Goal: Task Accomplishment & Management: Use online tool/utility

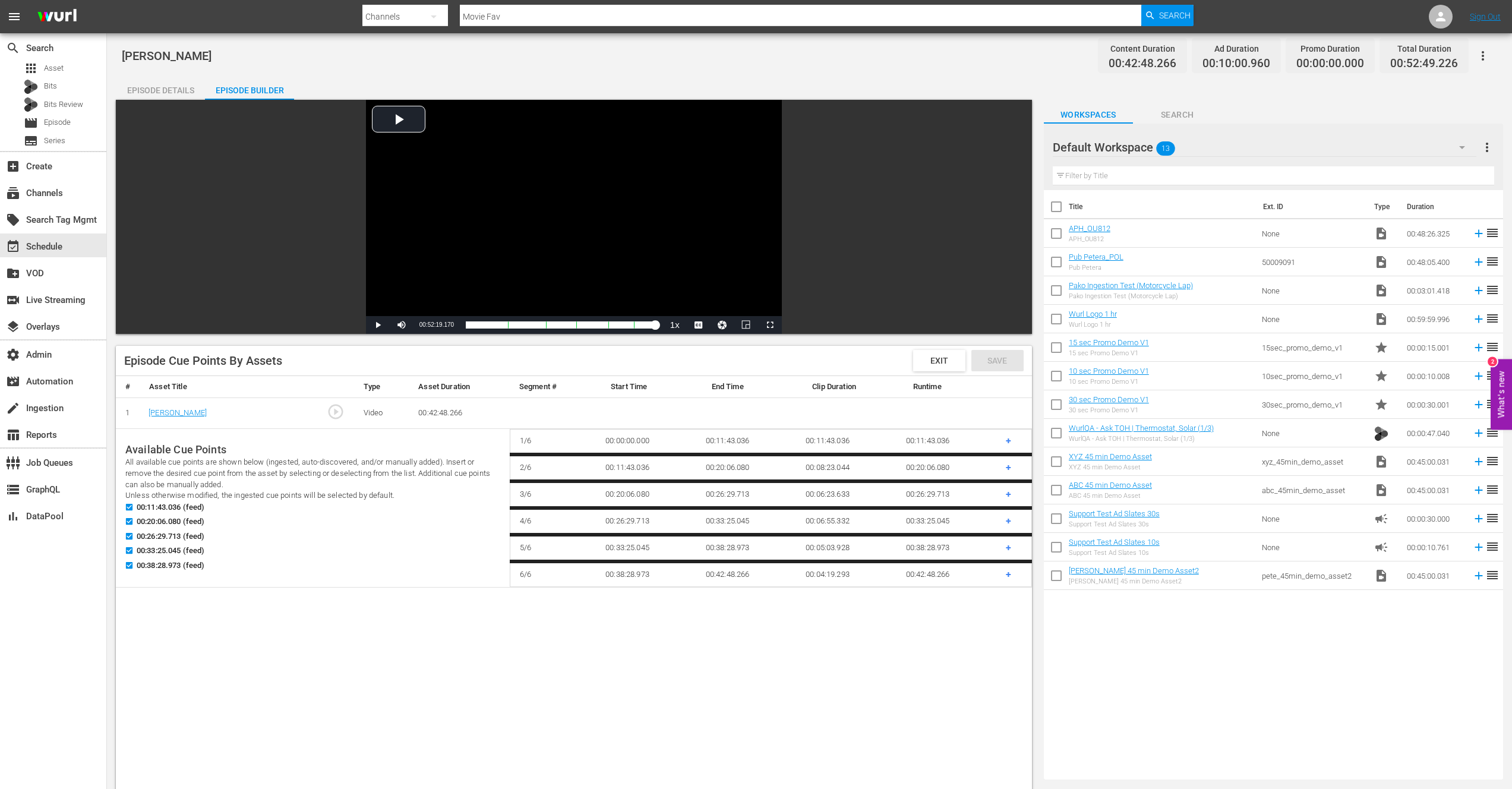
click at [1007, 467] on span "+" at bounding box center [1009, 467] width 6 height 11
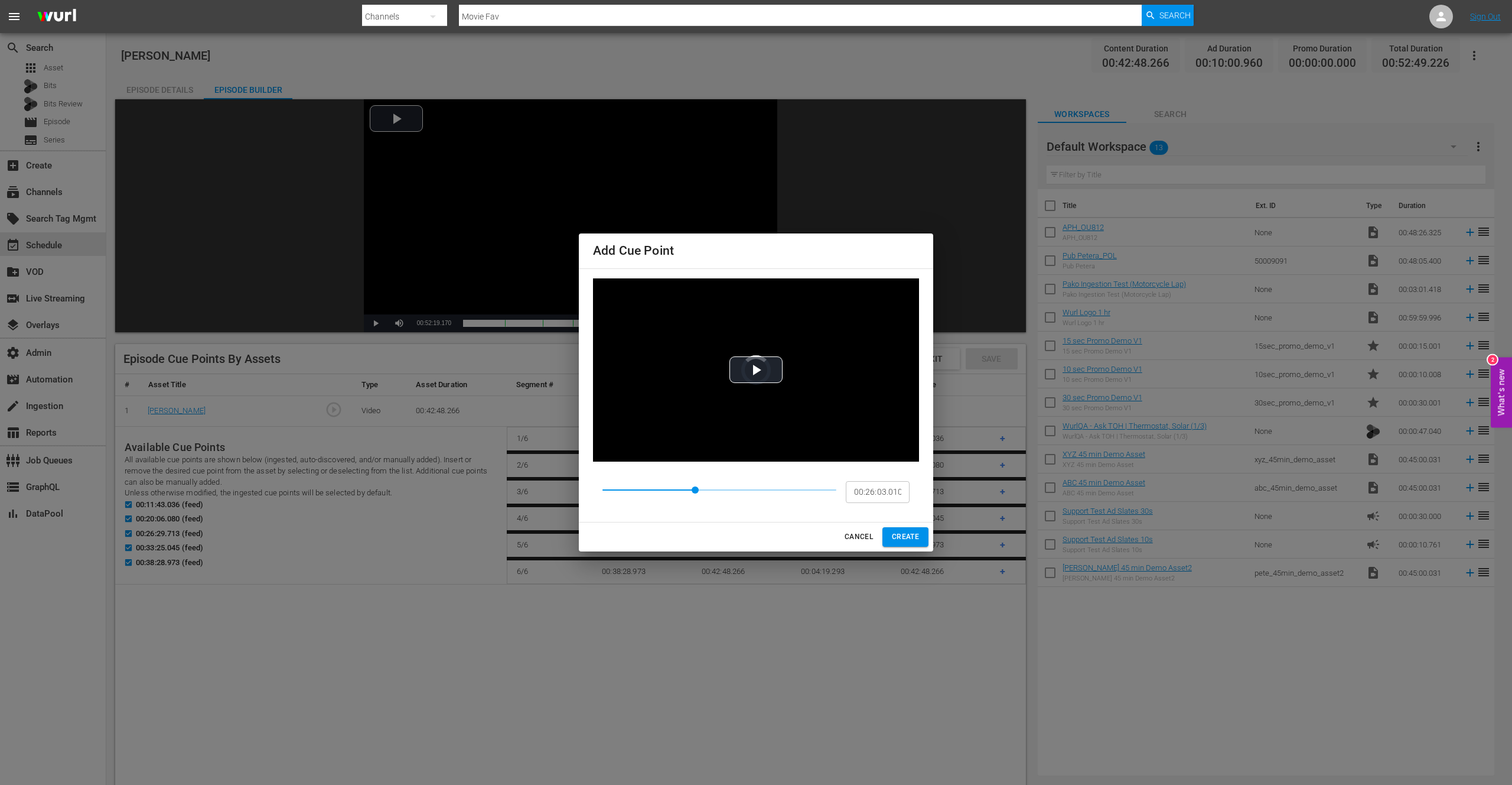
drag, startPoint x: 667, startPoint y: 489, endPoint x: 745, endPoint y: 495, distance: 78.2
click at [699, 493] on span at bounding box center [695, 490] width 7 height 7
drag, startPoint x: 667, startPoint y: 490, endPoint x: 764, endPoint y: 493, distance: 97.0
click at [694, 493] on span at bounding box center [690, 490] width 7 height 7
drag, startPoint x: 668, startPoint y: 490, endPoint x: 786, endPoint y: 495, distance: 118.1
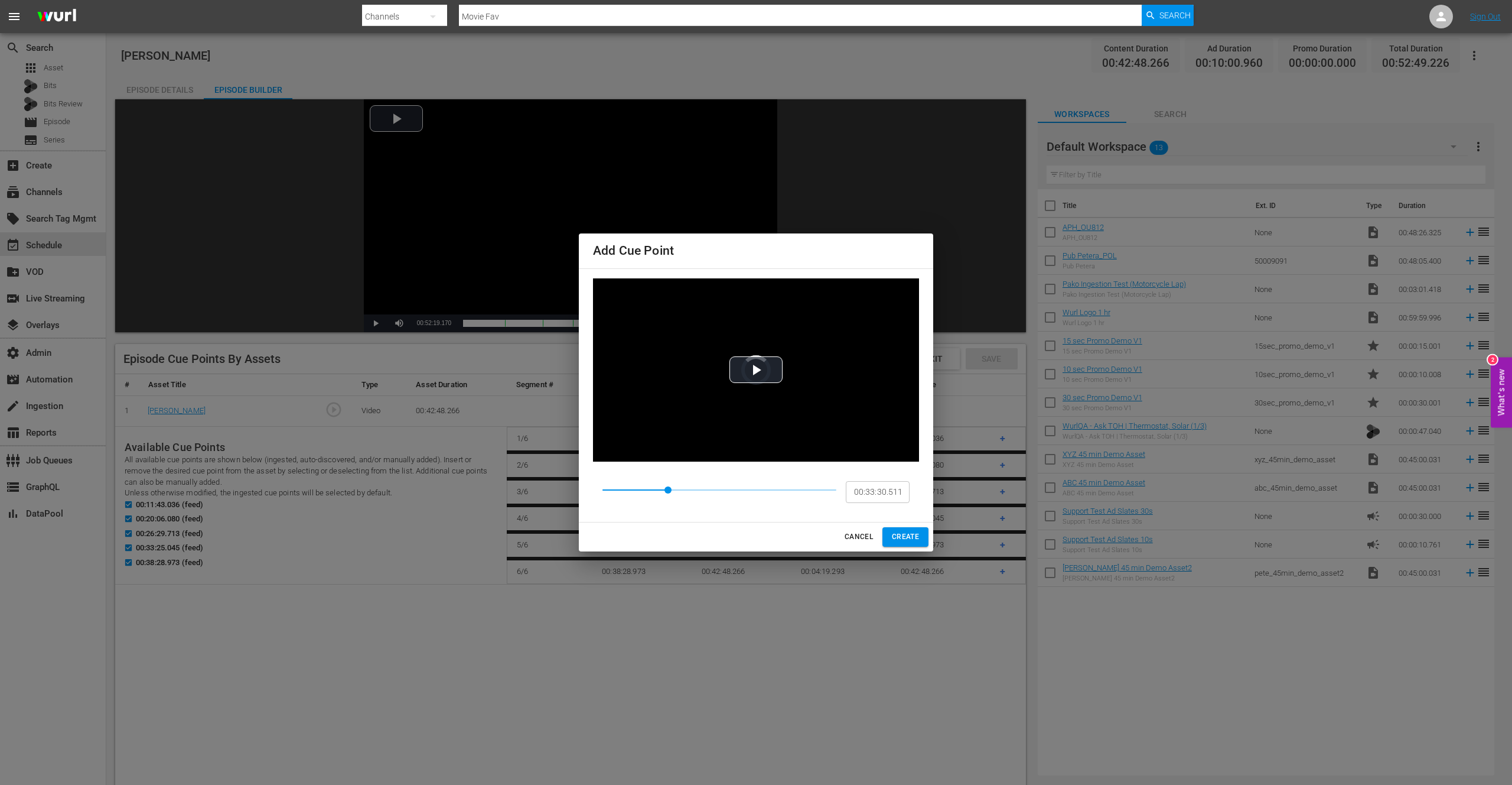
click at [672, 493] on span at bounding box center [668, 490] width 7 height 7
drag, startPoint x: 669, startPoint y: 490, endPoint x: 778, endPoint y: 495, distance: 109.1
click at [683, 493] on span at bounding box center [678, 490] width 7 height 7
drag, startPoint x: 667, startPoint y: 490, endPoint x: 789, endPoint y: 494, distance: 122.1
click at [724, 493] on span at bounding box center [720, 490] width 7 height 7
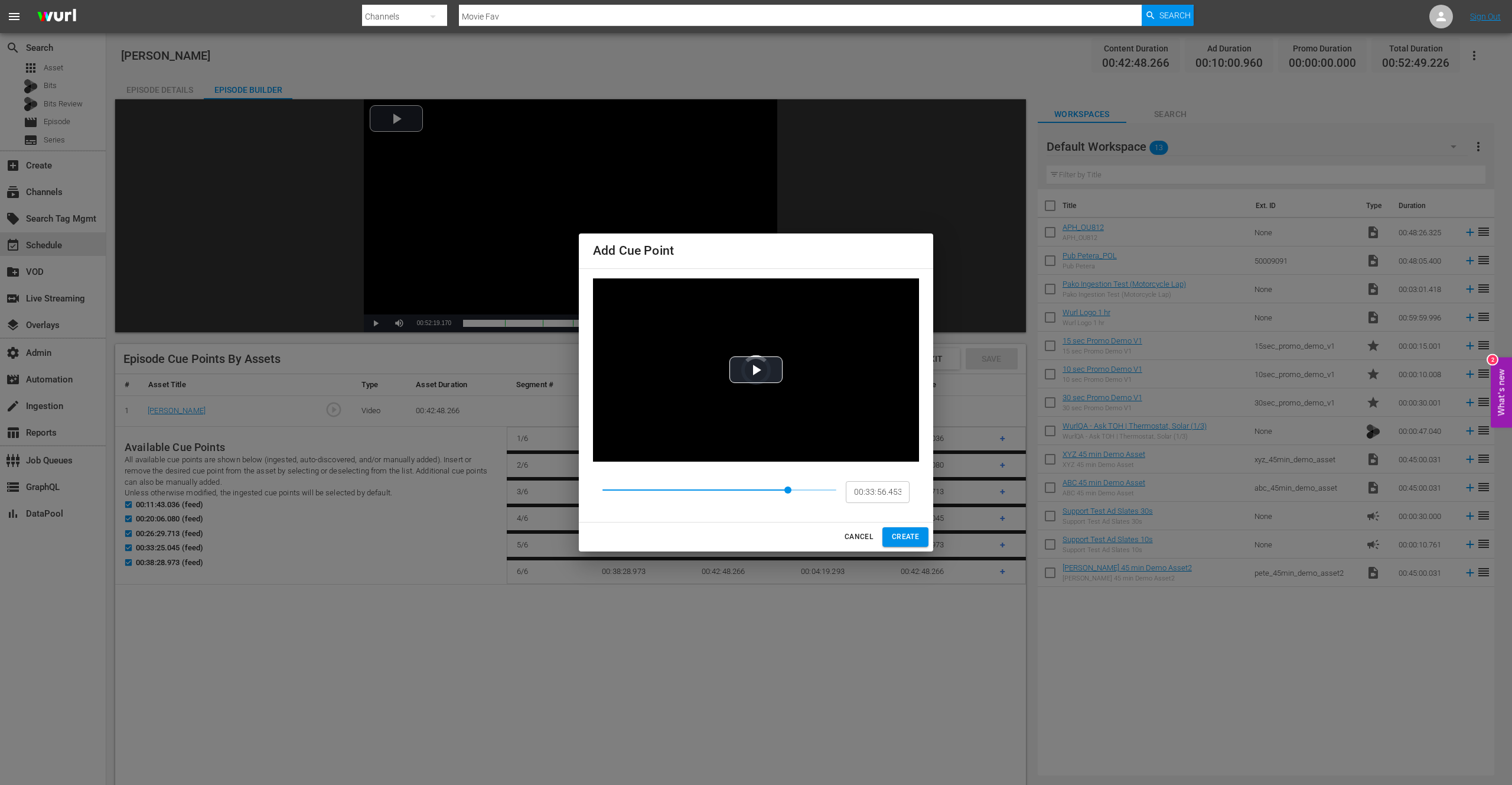
type input "00:11:43.036"
click at [863, 533] on span "CANCEL" at bounding box center [858, 537] width 28 height 12
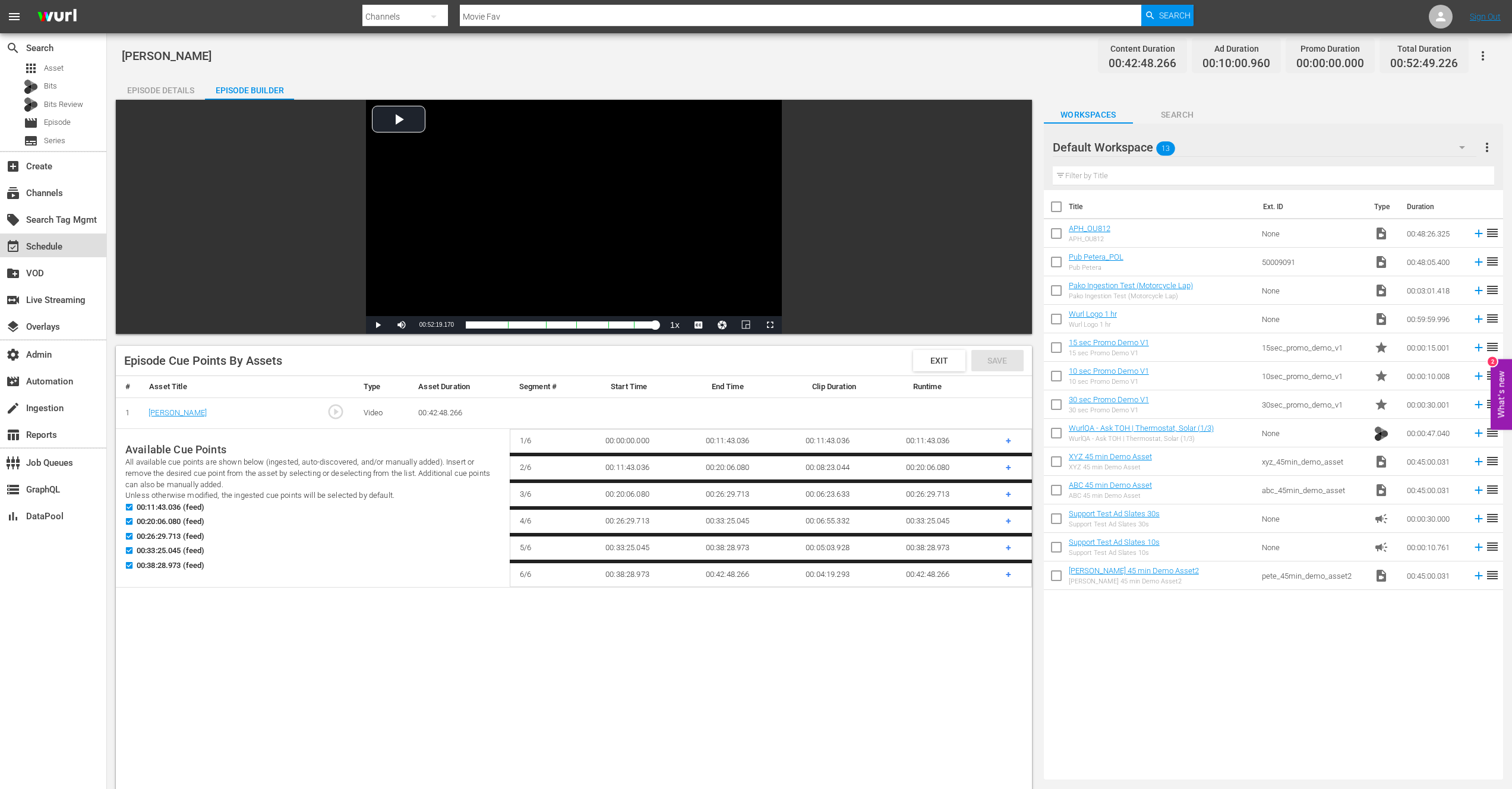
click at [40, 245] on div "event_available Schedule" at bounding box center [33, 244] width 67 height 10
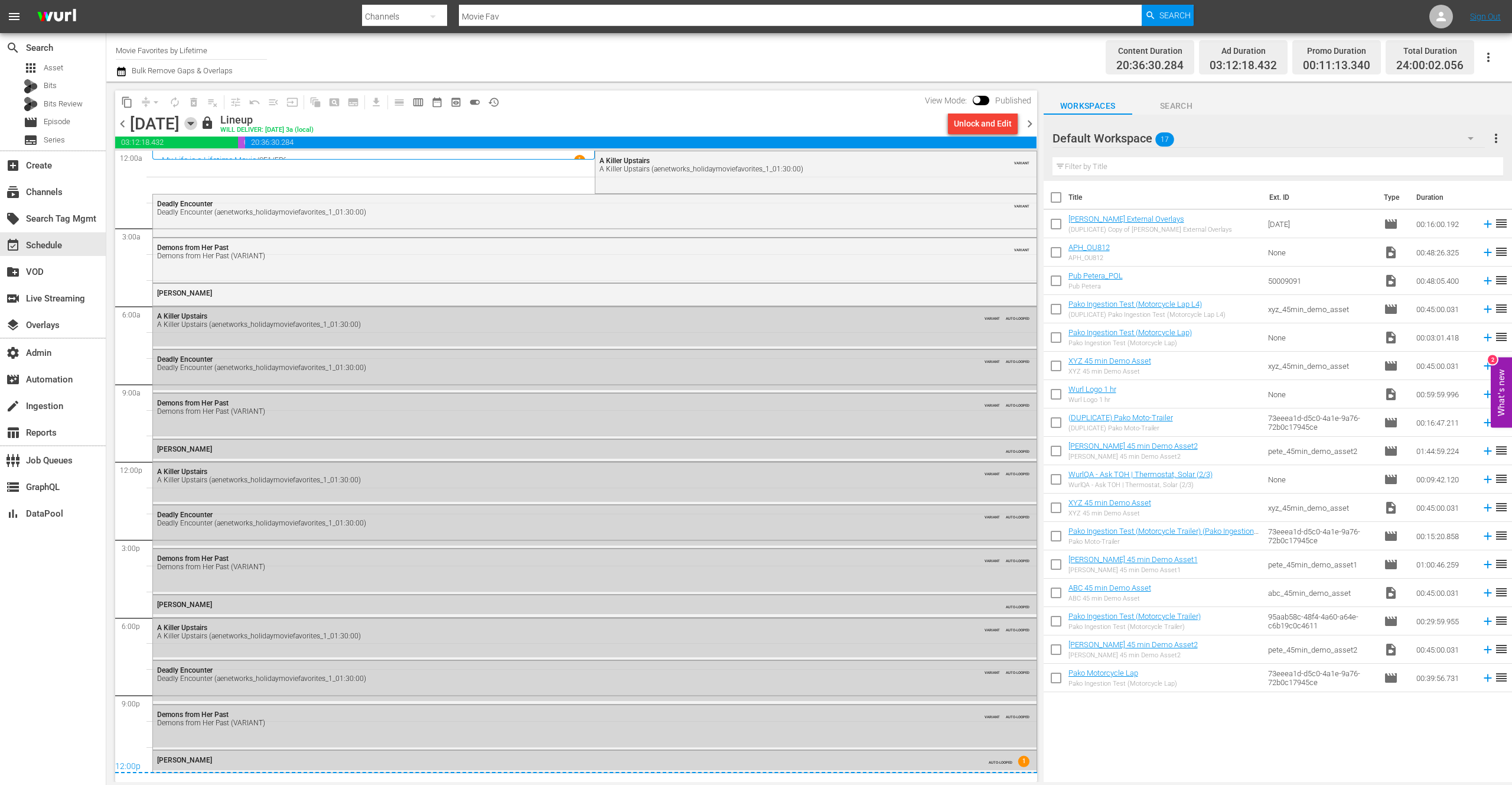
click at [193, 124] on icon "button" at bounding box center [190, 123] width 6 height 3
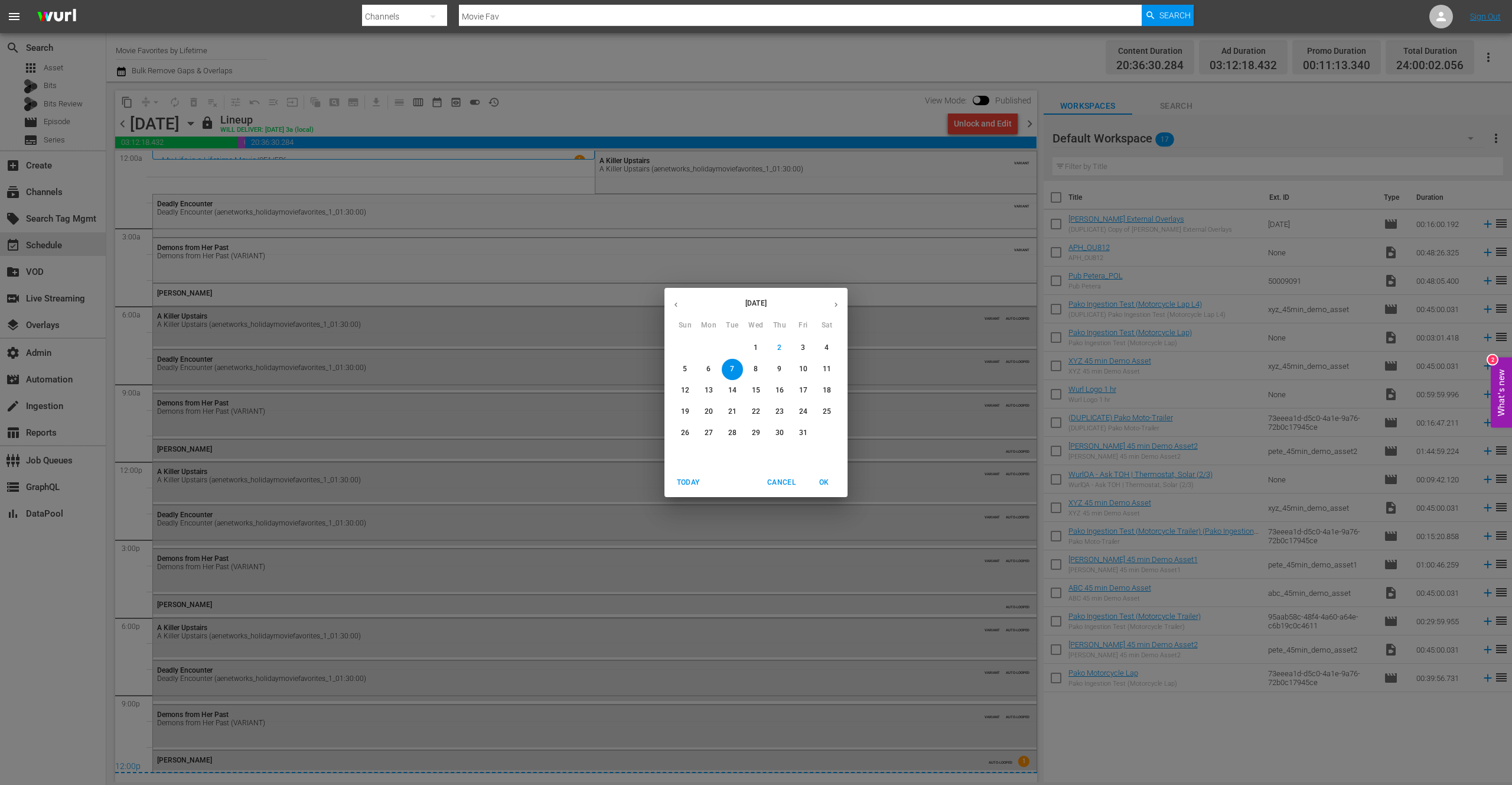
click at [683, 106] on div "[DATE] Sun Mon Tue Wed Thu Fri Sat 28 29 30 1 2 3 4 5 6 7 8 9 10 11 12 13 14 15…" at bounding box center [756, 392] width 1512 height 785
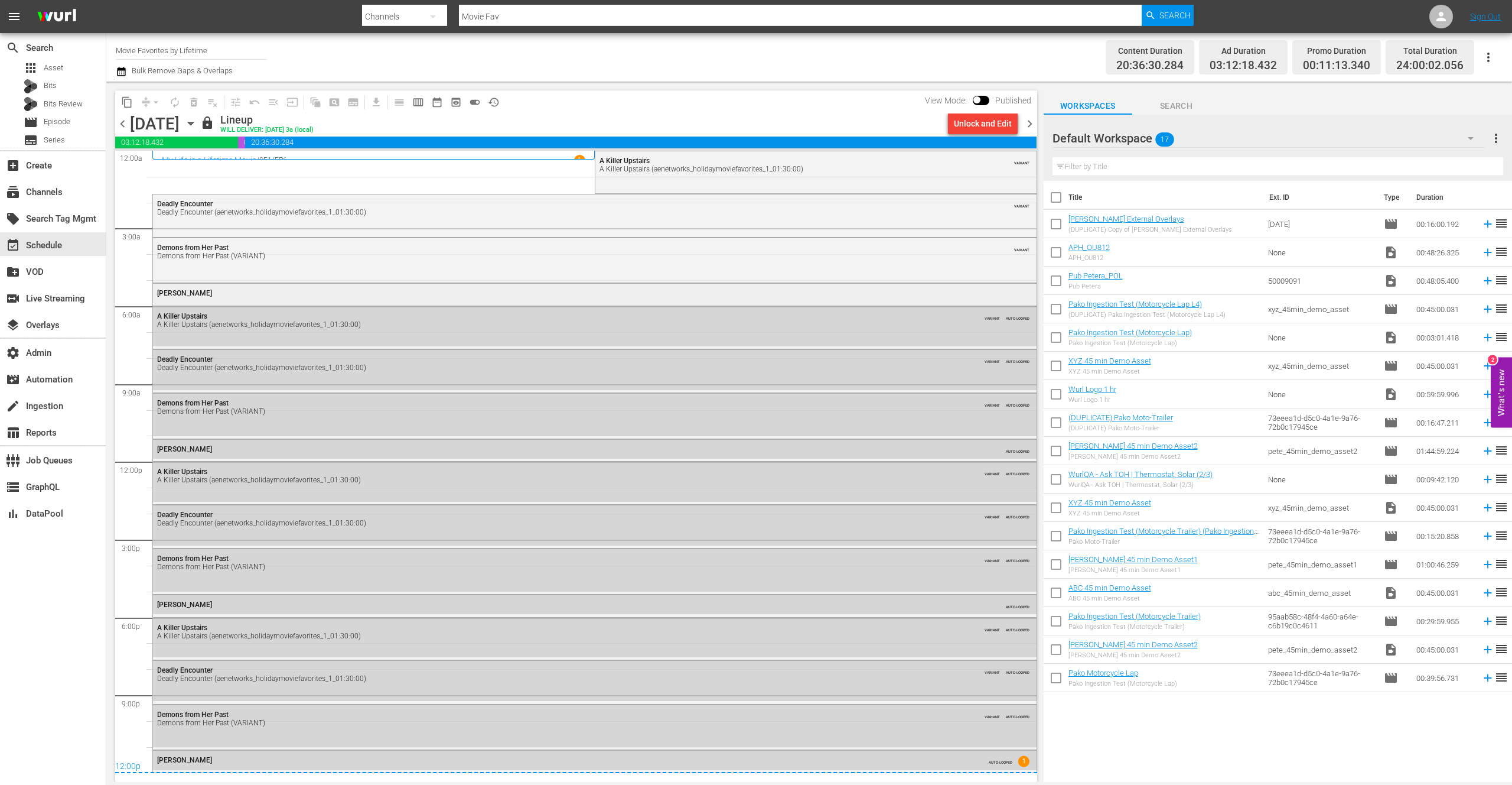
click at [370, 295] on div "[PERSON_NAME]" at bounding box center [561, 293] width 809 height 8
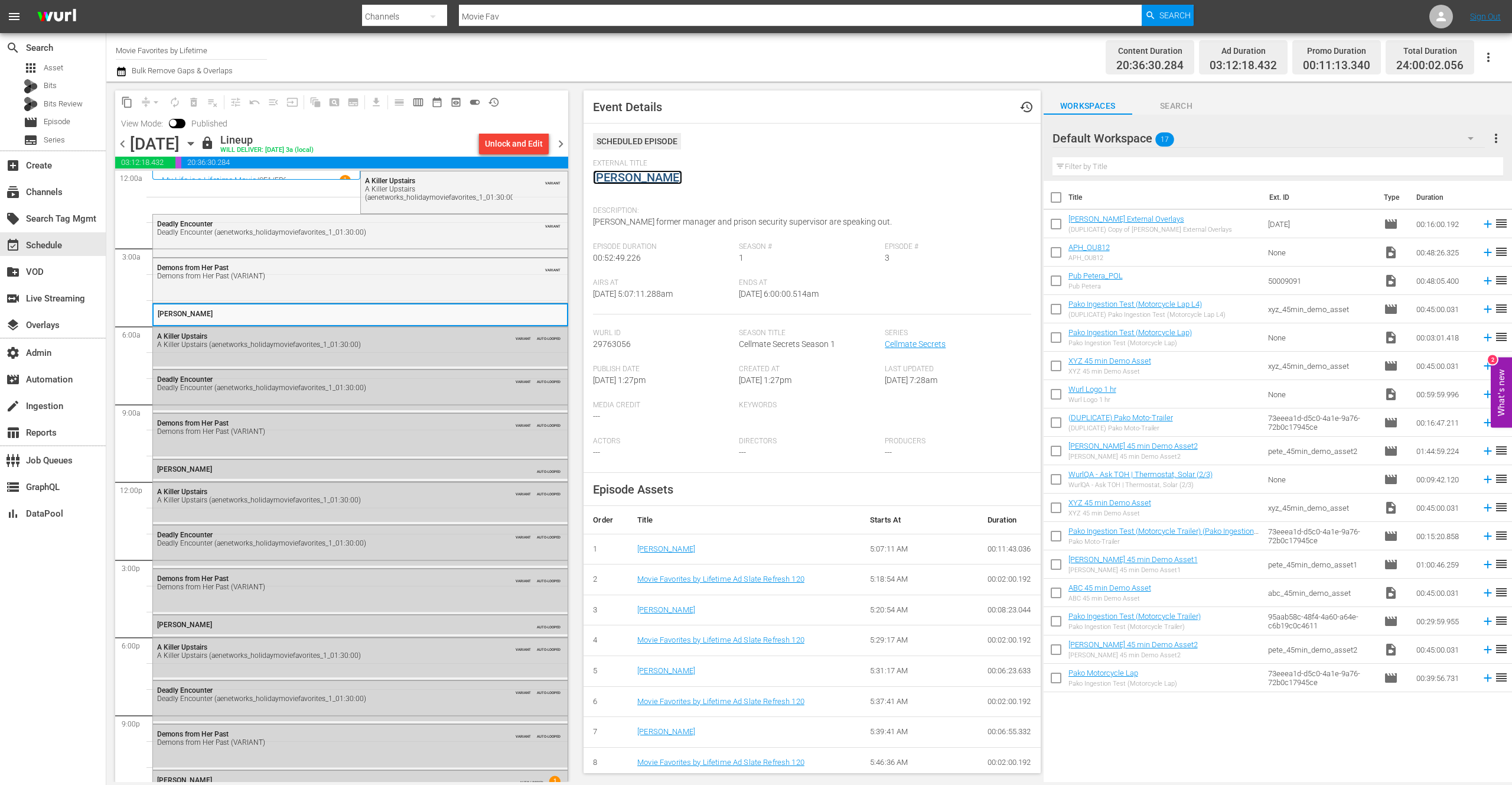
click at [629, 183] on link "[PERSON_NAME]" at bounding box center [637, 177] width 89 height 14
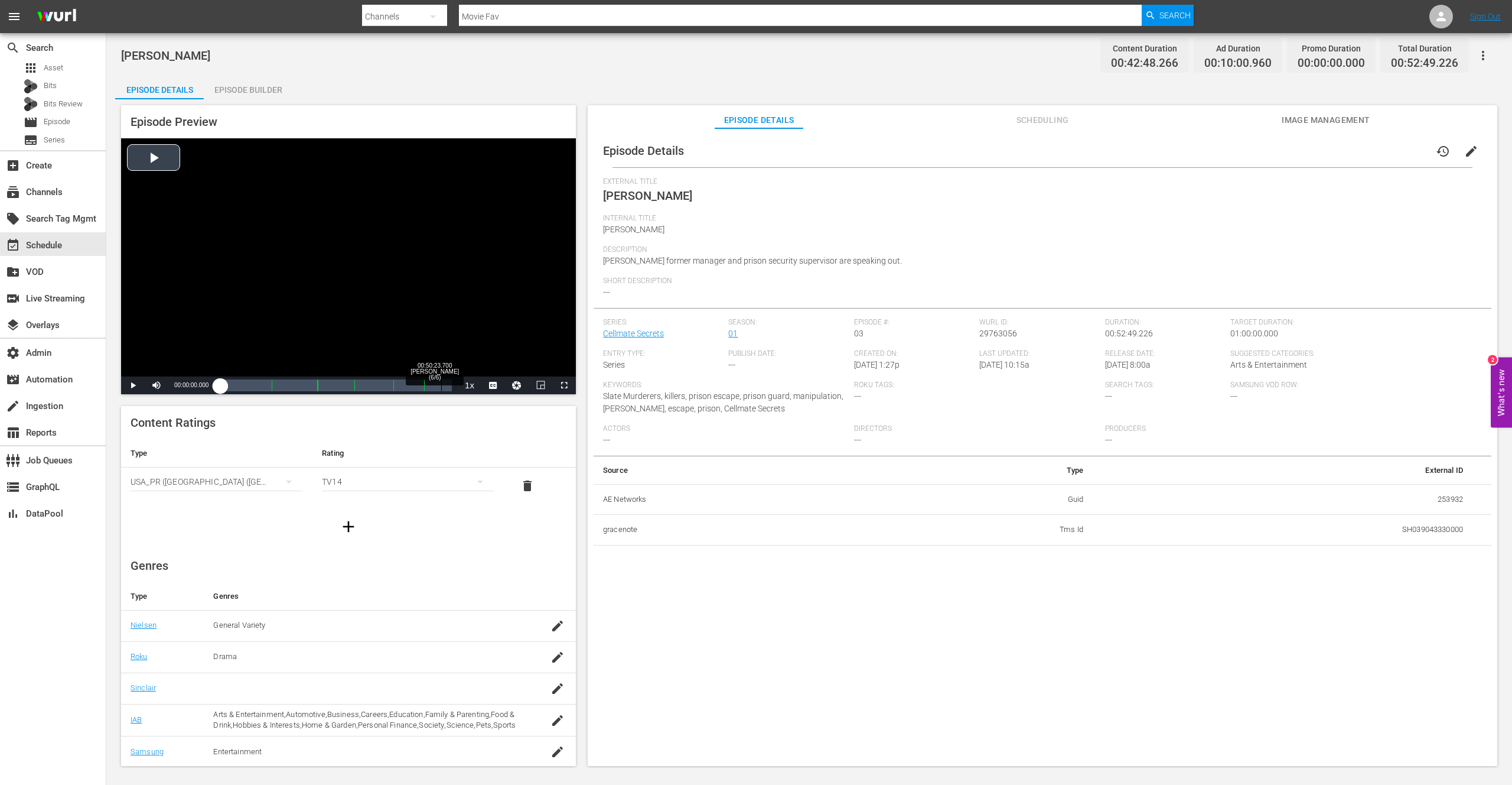
click at [442, 386] on div "Loaded : 0.23% 00:50:23.700 [PERSON_NAME] (6/6) 00:00:00.000" at bounding box center [336, 385] width 232 height 12
click at [514, 386] on button "Video Player" at bounding box center [517, 386] width 23 height 18
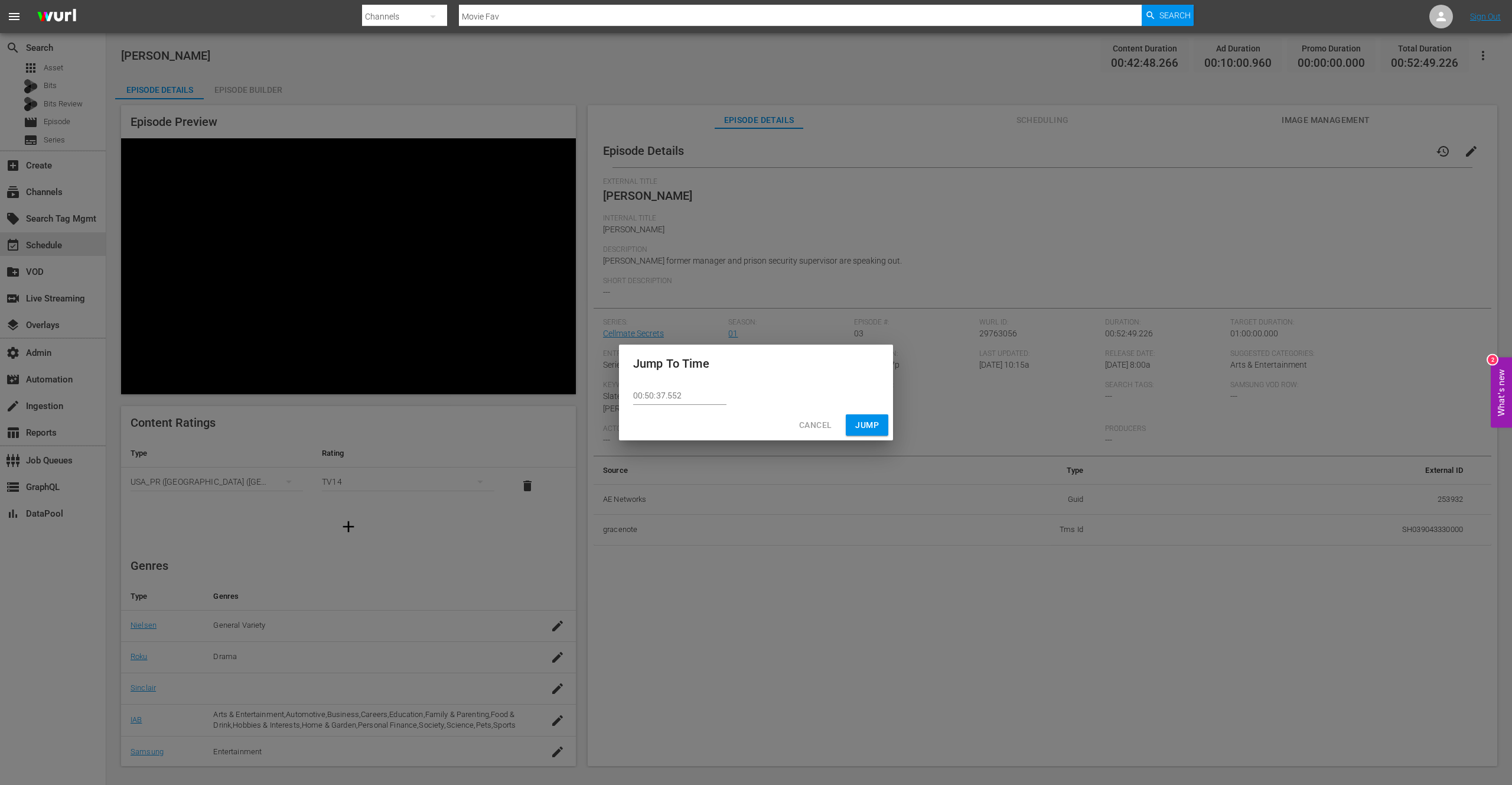
click at [808, 423] on span "Cancel" at bounding box center [815, 425] width 32 height 14
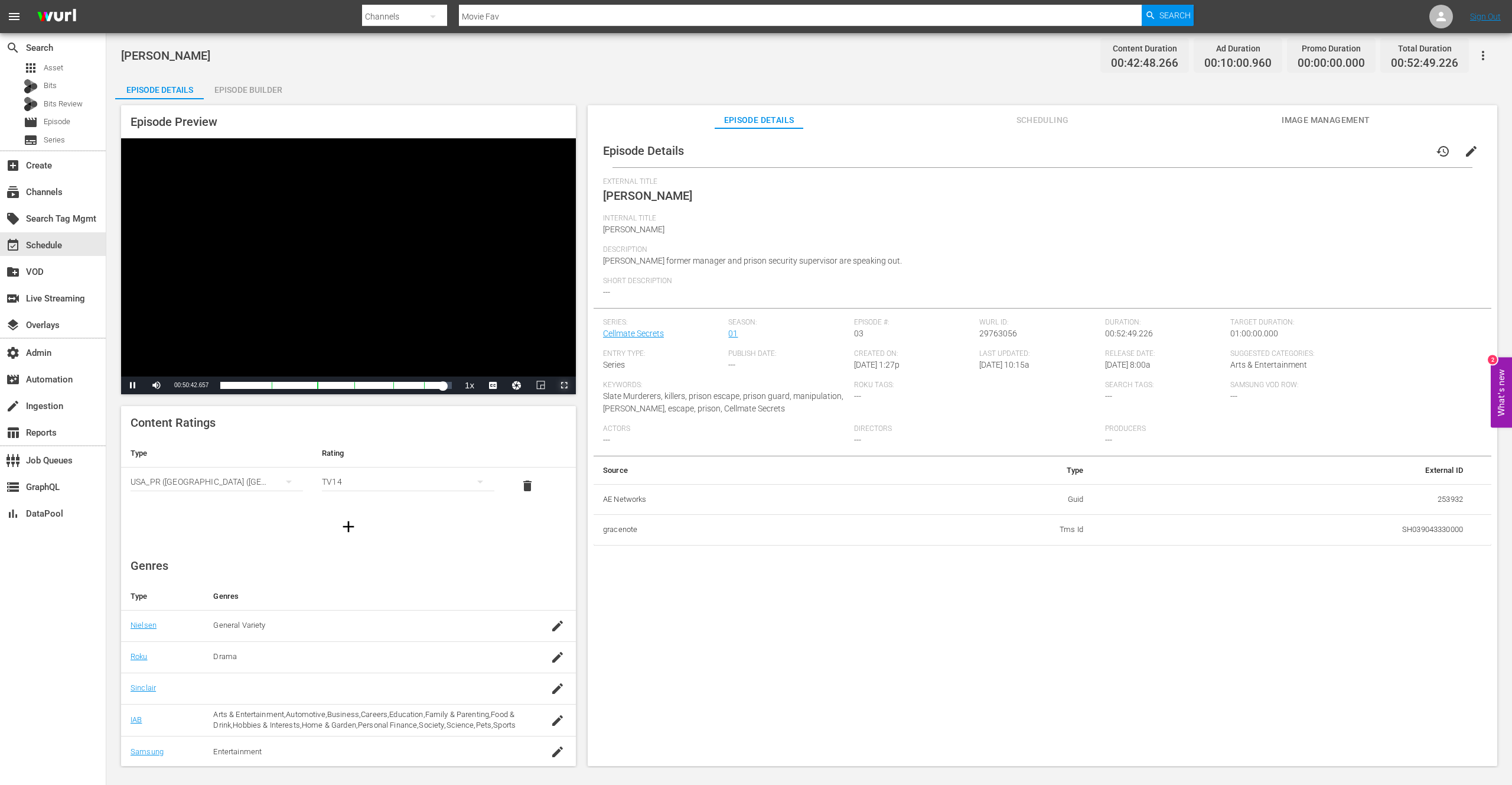
click at [564, 386] on span "Video Player" at bounding box center [564, 386] width 0 height 0
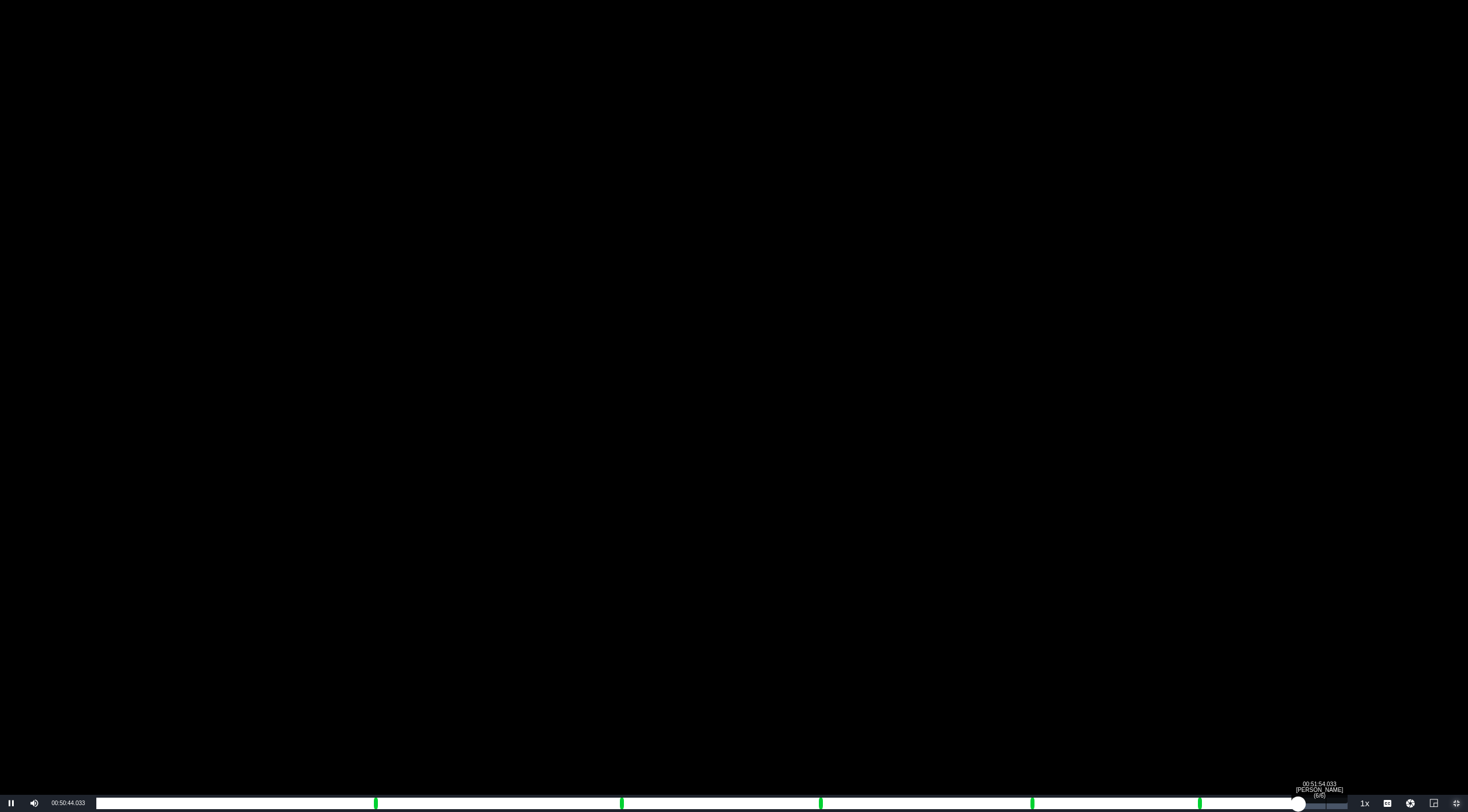
click at [1326, 761] on div "00:51:54.033 [PERSON_NAME] (6/6)" at bounding box center [1326, 803] width 1 height 11
click at [1338, 761] on div "Loaded : 98.22% 00:52:24.534 [PERSON_NAME] (6/6) 00:41:52.823" at bounding box center [722, 803] width 1251 height 11
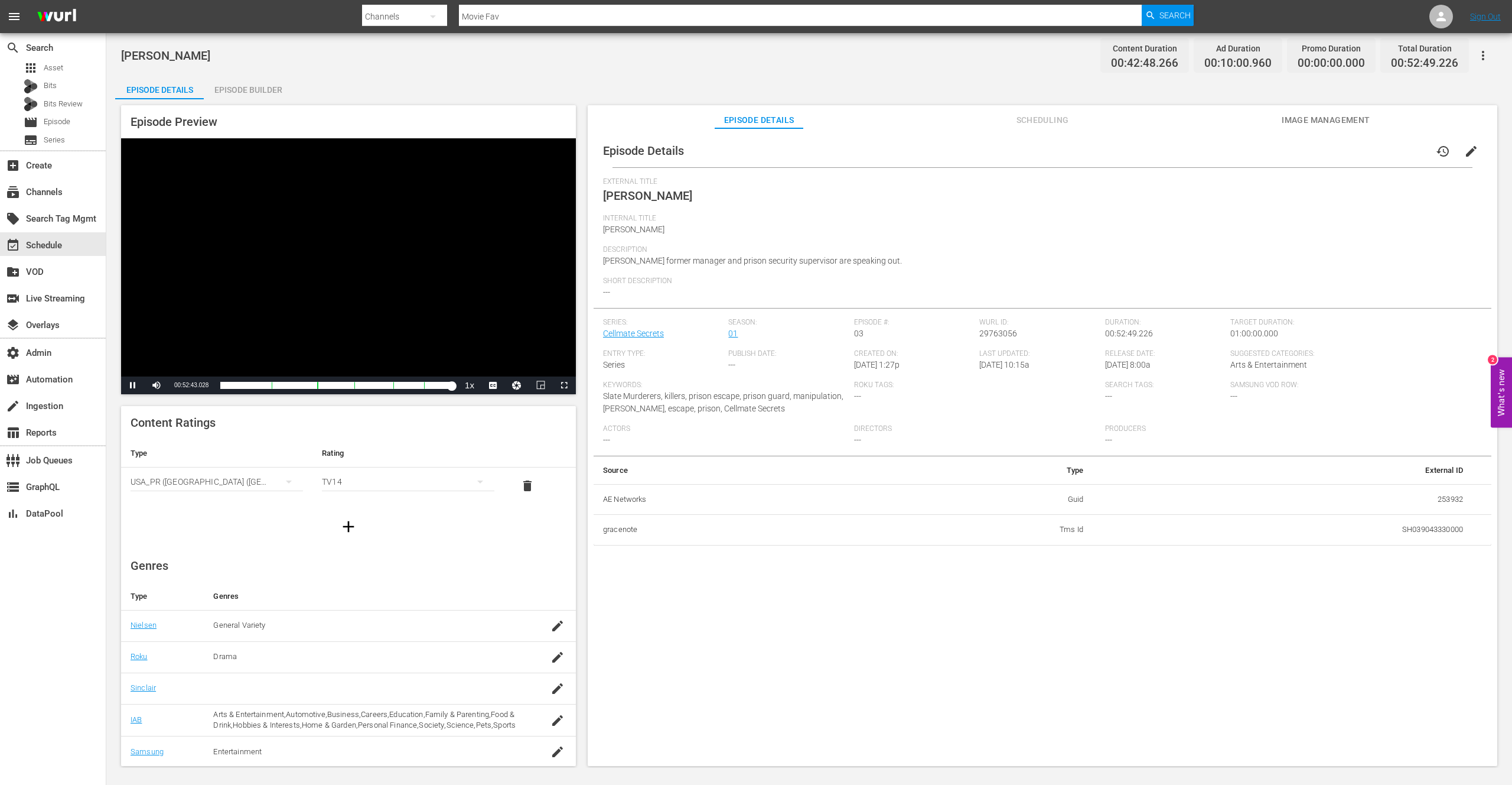
click at [462, 73] on div "[PERSON_NAME] Content Duration 00:42:48.266 Ad Duration 00:10:00.960 Promo Dura…" at bounding box center [809, 400] width 1406 height 735
click at [472, 61] on div "[PERSON_NAME] Content Duration 00:42:48.266 Ad Duration 00:10:00.960 Promo Dura…" at bounding box center [809, 55] width 1376 height 27
click at [510, 388] on button "Video Player" at bounding box center [517, 386] width 23 height 18
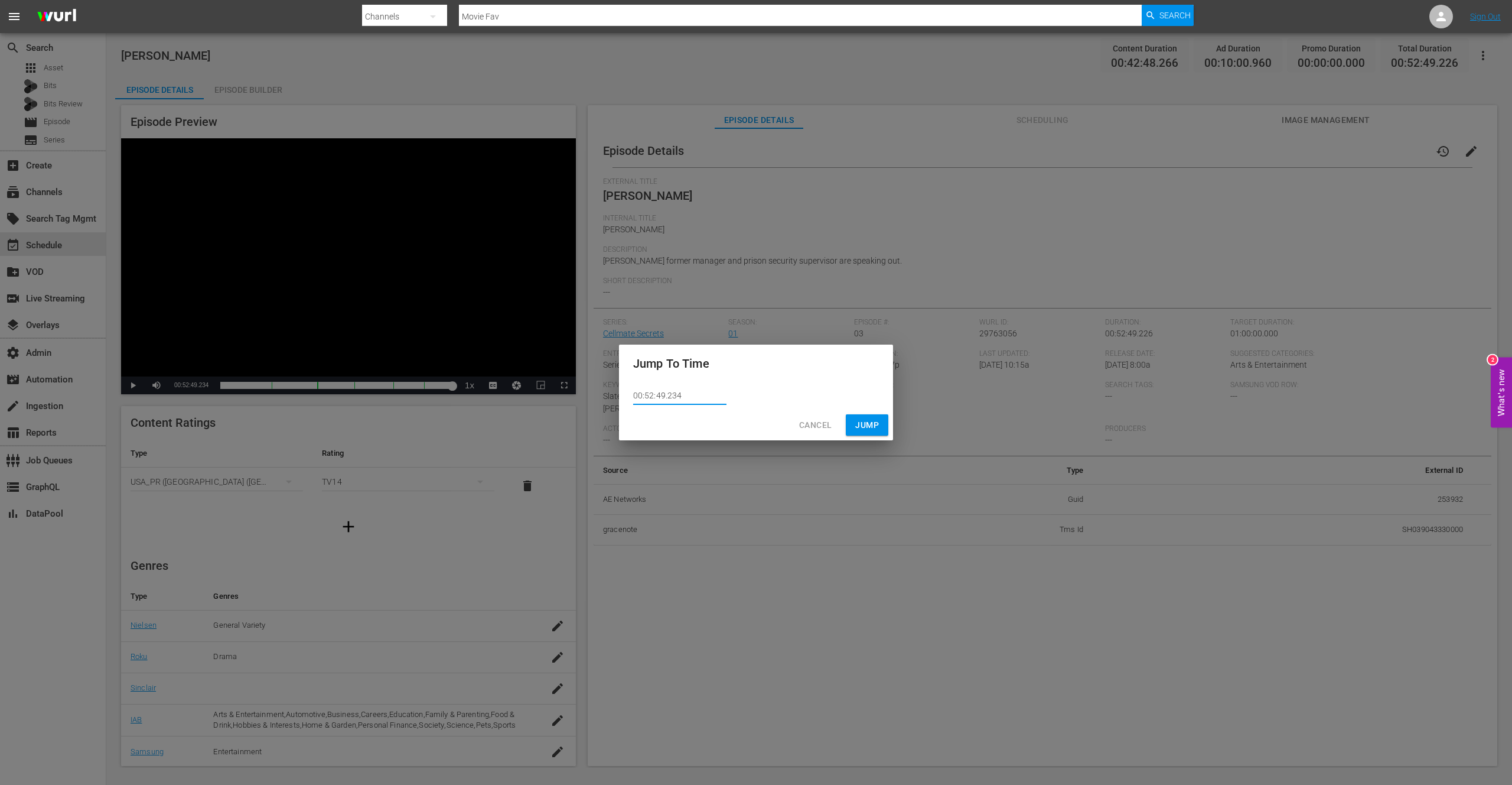
drag, startPoint x: 666, startPoint y: 397, endPoint x: 681, endPoint y: 430, distance: 36.2
click at [671, 397] on input "00:52:49.234" at bounding box center [679, 396] width 93 height 18
click at [824, 422] on span "Cancel" at bounding box center [815, 425] width 32 height 14
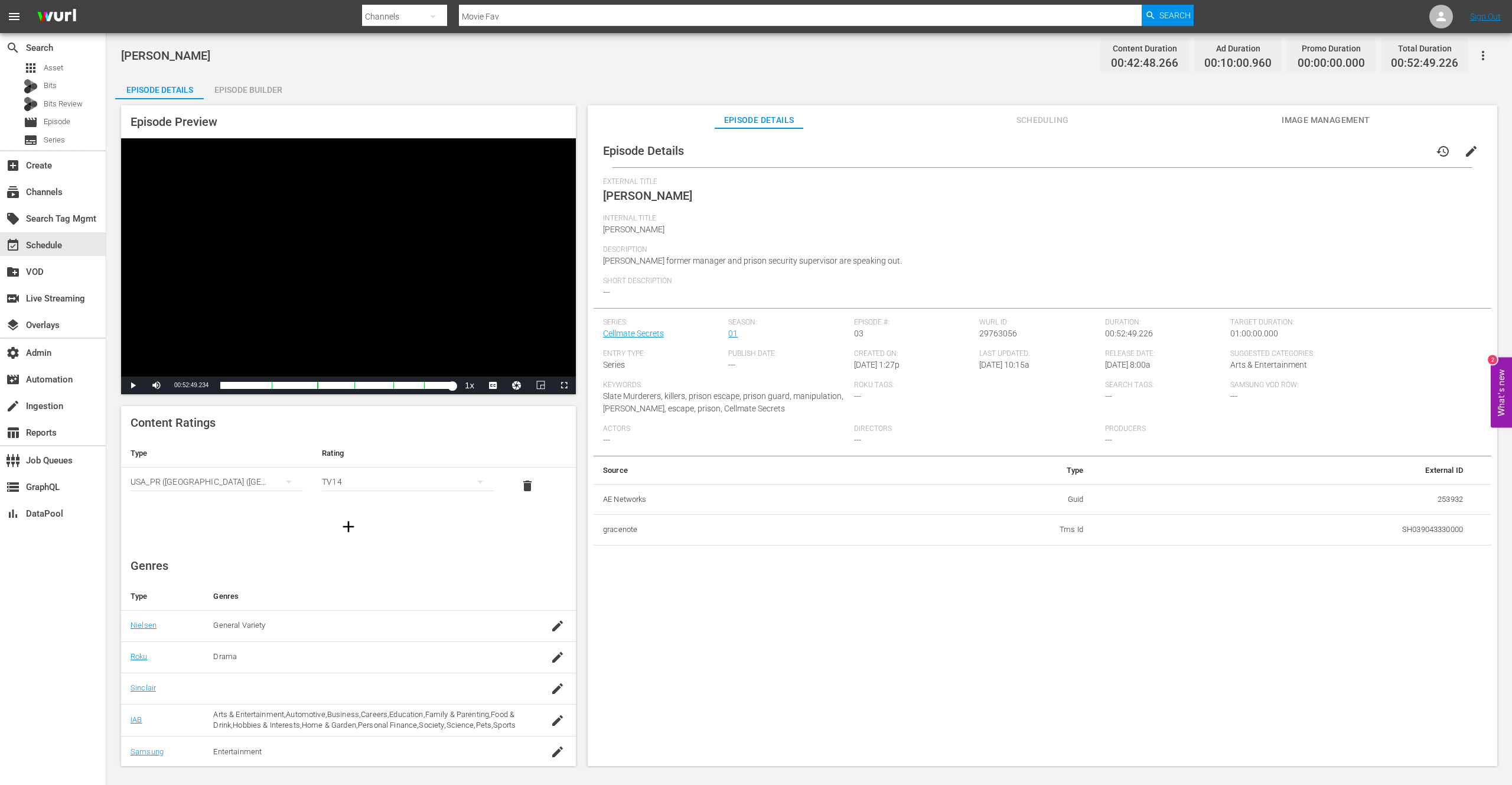
click at [765, 58] on div "[PERSON_NAME] Content Duration 00:42:48.266 Ad Duration 00:10:00.960 Promo Dura…" at bounding box center [809, 55] width 1376 height 27
click at [765, 59] on div "[PERSON_NAME] Content Duration 00:42:48.266 Ad Duration 00:10:00.960 Promo Dura…" at bounding box center [809, 55] width 1376 height 27
click at [780, 59] on div "[PERSON_NAME] Content Duration 00:42:48.266 Ad Duration 00:10:00.960 Promo Dura…" at bounding box center [809, 55] width 1376 height 27
click at [774, 59] on div "[PERSON_NAME] Content Duration 00:42:48.266 Ad Duration 00:10:00.960 Promo Dura…" at bounding box center [809, 55] width 1376 height 27
click at [53, 241] on div "event_available Schedule" at bounding box center [33, 243] width 66 height 10
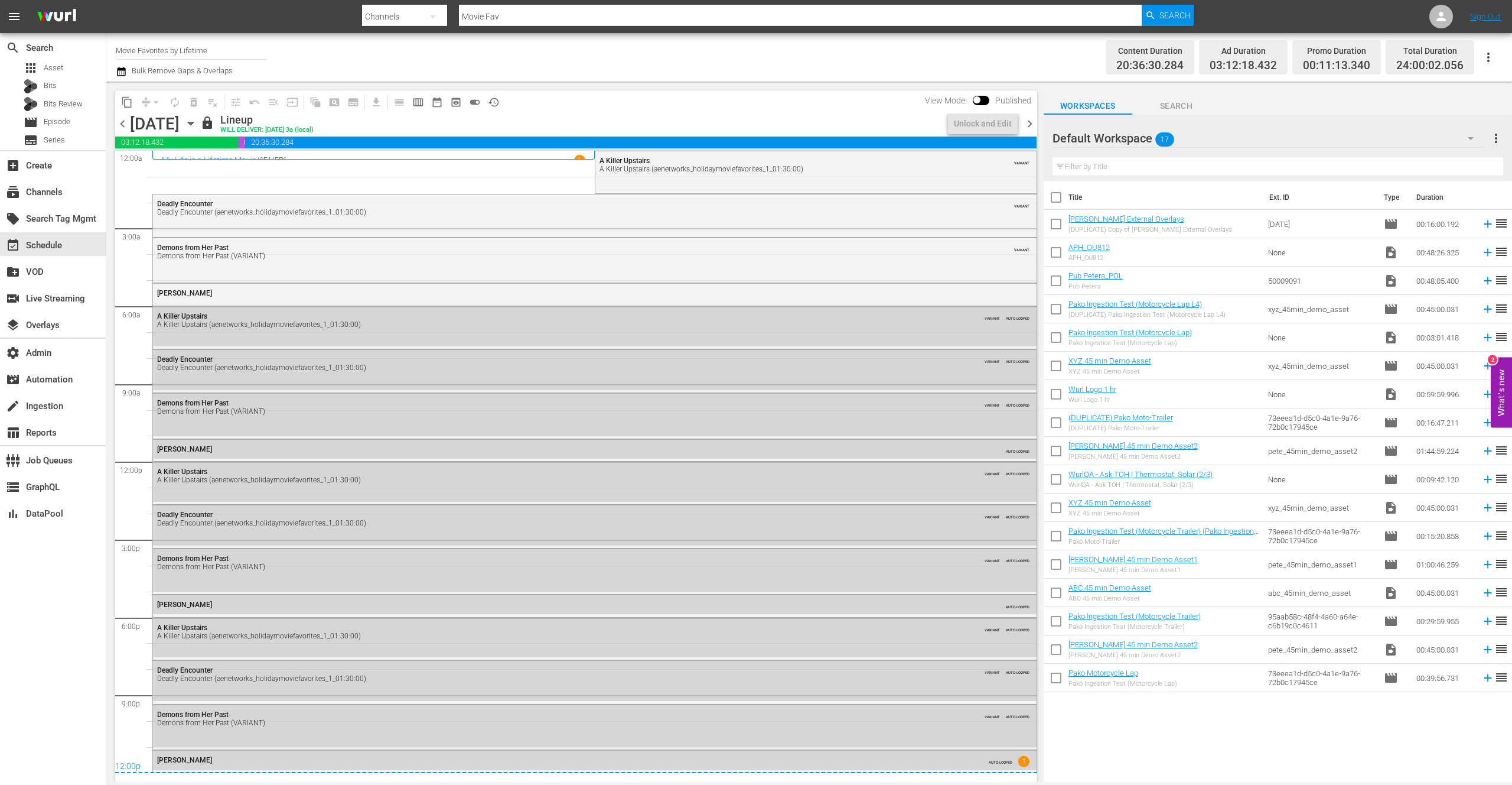
click at [193, 124] on icon "button" at bounding box center [190, 123] width 6 height 3
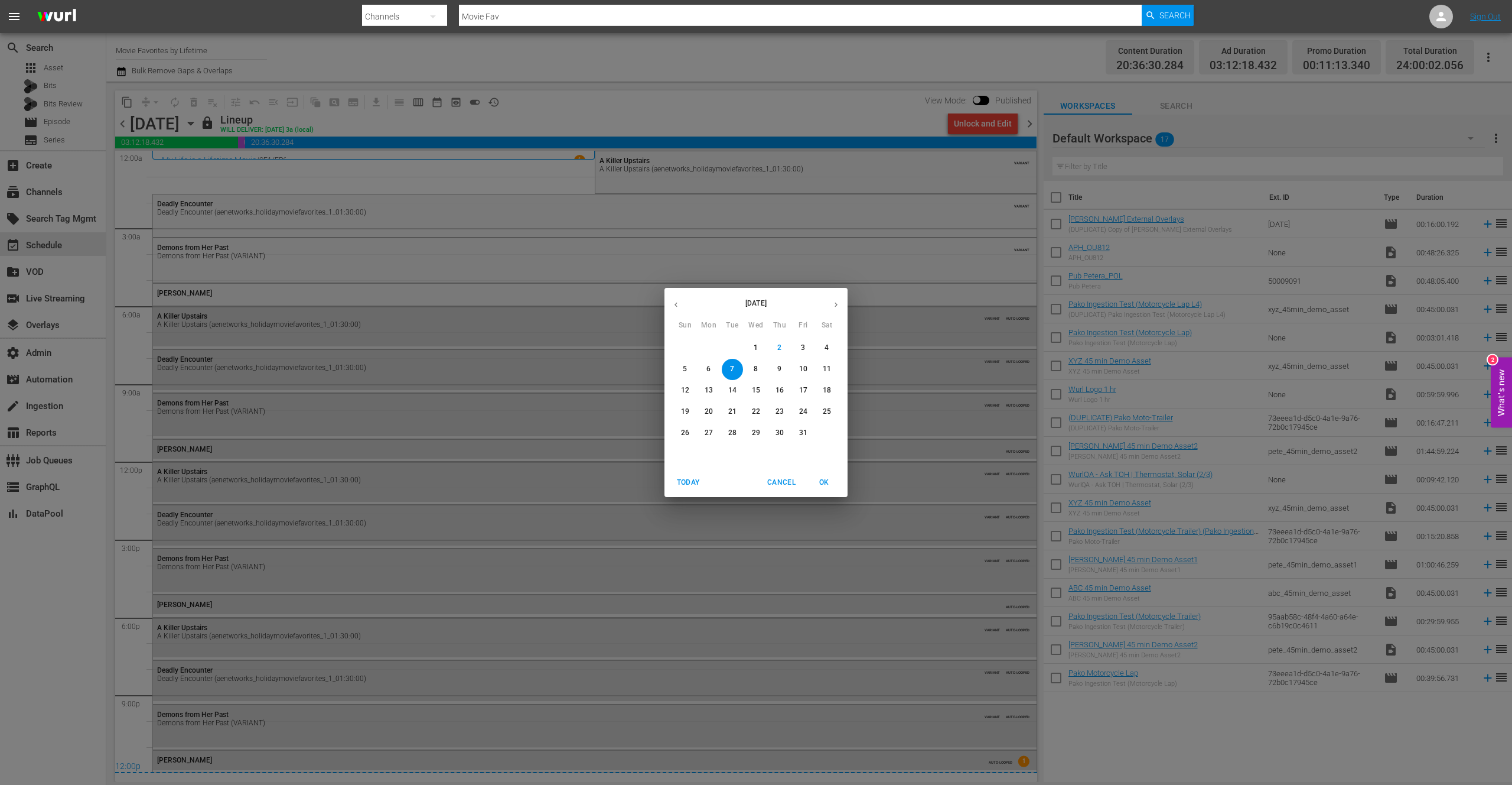
click at [665, 50] on div "[DATE] Sun Mon Tue Wed Thu Fri Sat 28 29 30 1 2 3 4 5 6 7 8 9 10 11 12 13 14 15…" at bounding box center [756, 392] width 1512 height 785
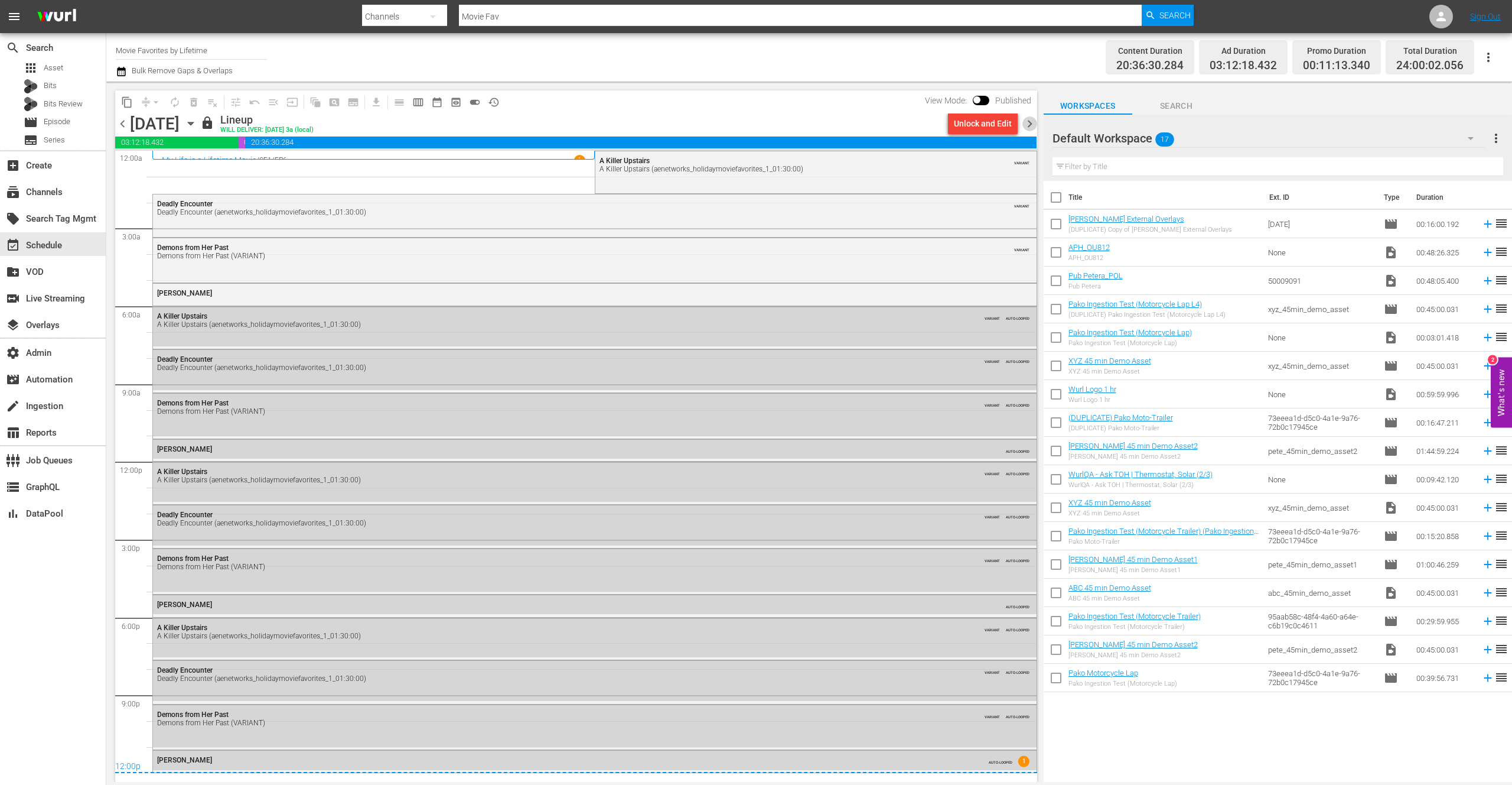
click at [1032, 124] on span "chevron_right" at bounding box center [1029, 123] width 14 height 14
click at [439, 210] on div "House of Darkness: New Blood (aenetworks_holidaymoviefavorites_1_01:30:00)" at bounding box center [561, 214] width 809 height 8
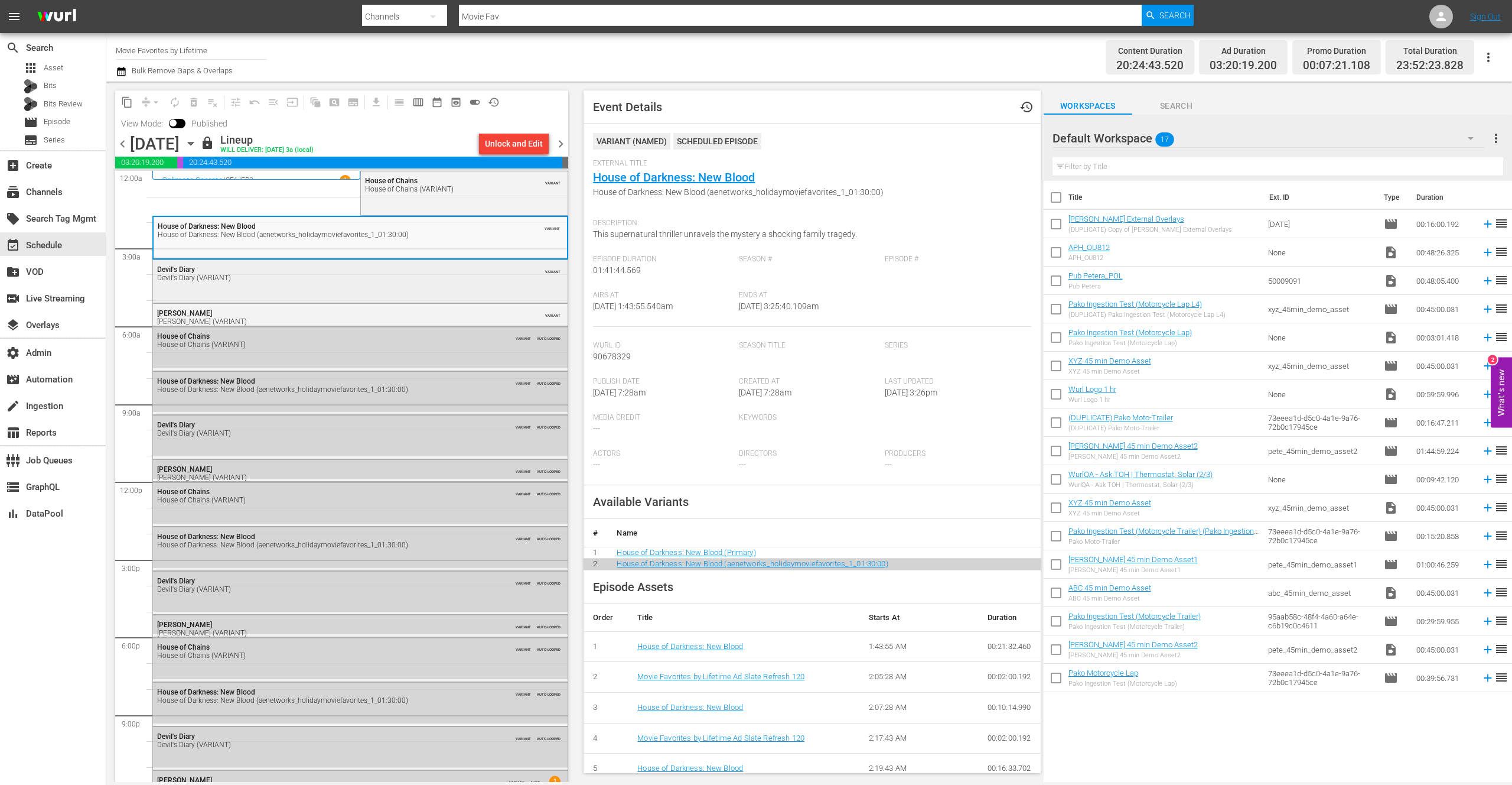
click at [378, 288] on div "Devil's Diary Devil's Diary (VARIANT) VARIANT" at bounding box center [360, 280] width 414 height 40
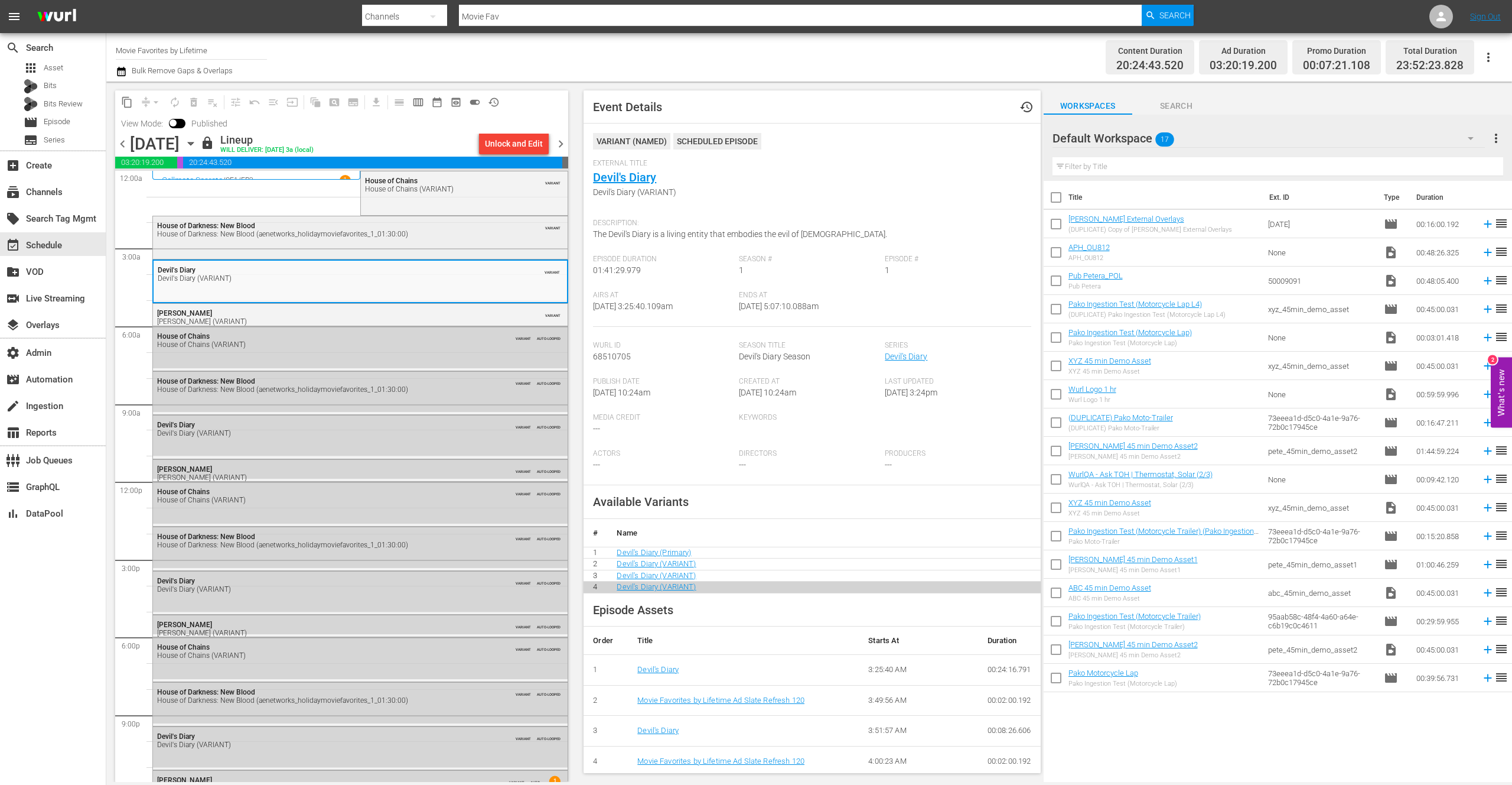
click at [435, 235] on div "House of Darkness: New Blood (aenetworks_holidaymoviefavorites_1_01:30:00)" at bounding box center [330, 234] width 345 height 8
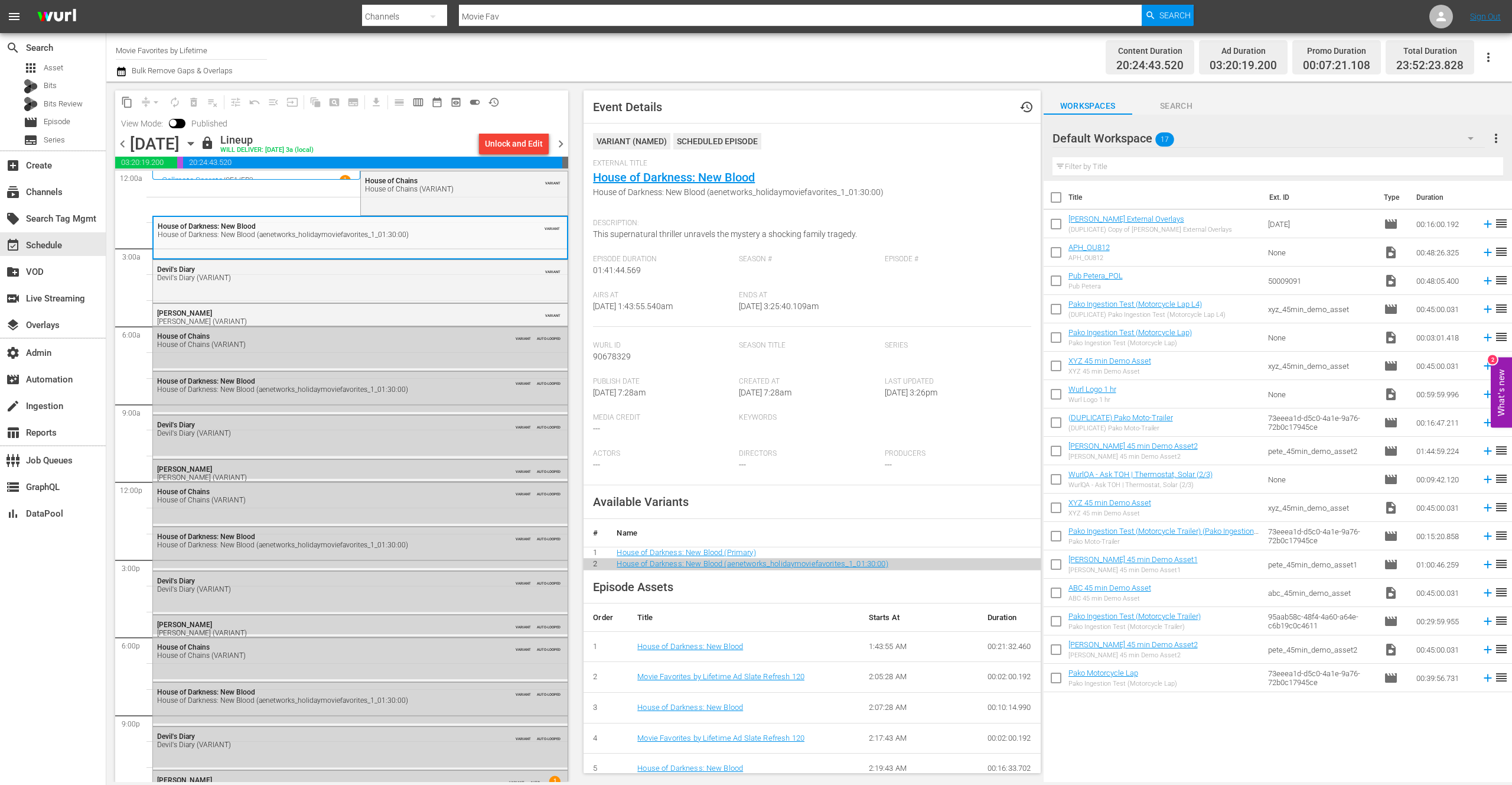
click at [574, 63] on div "Channel Title Movie Favorites by Lifetime Bulk Remove Gaps & Overlaps" at bounding box center [494, 57] width 757 height 43
